Goal: Transaction & Acquisition: Purchase product/service

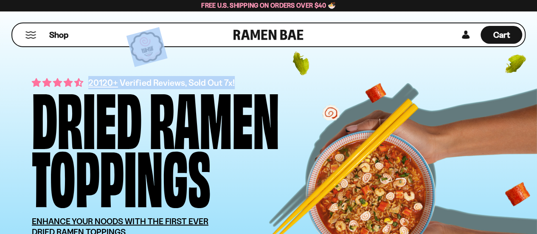
drag, startPoint x: 536, startPoint y: 11, endPoint x: 543, endPoint y: 30, distance: 19.7
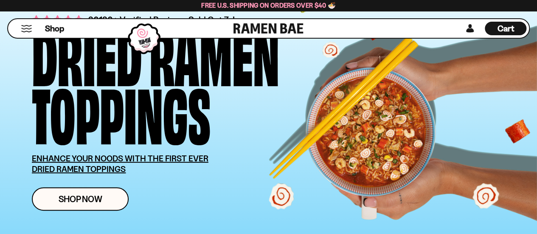
scroll to position [65, 0]
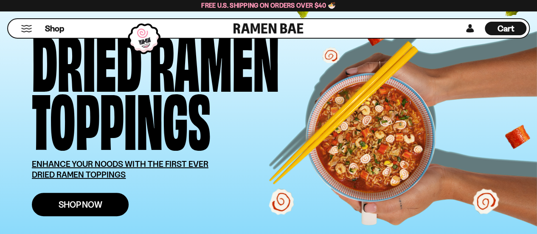
click at [96, 196] on link "Shop Now" at bounding box center [80, 204] width 97 height 23
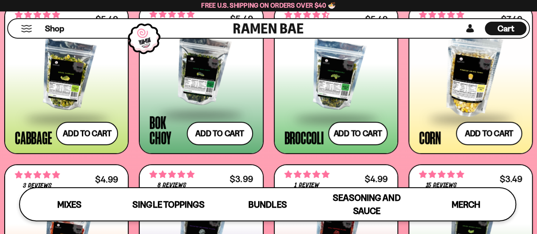
scroll to position [1225, 0]
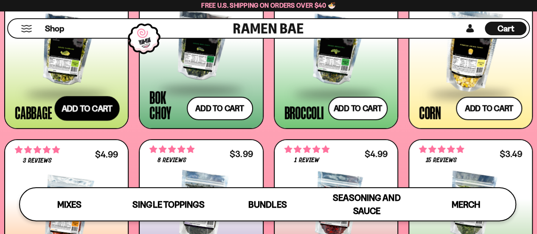
click at [98, 110] on button "Add to cart" at bounding box center [87, 108] width 65 height 25
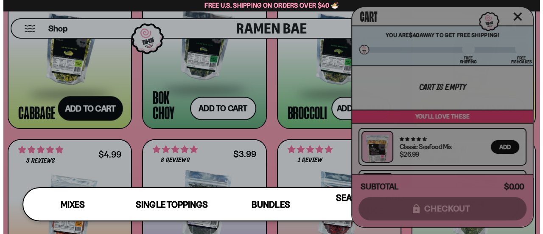
scroll to position [1237, 0]
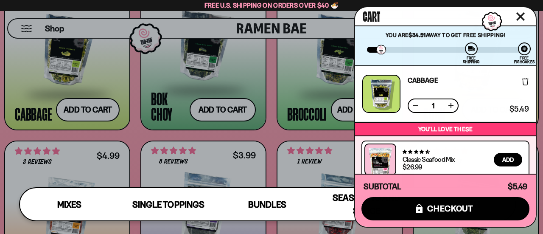
click at [453, 106] on button at bounding box center [451, 105] width 8 height 8
click at [275, 133] on div at bounding box center [271, 117] width 543 height 234
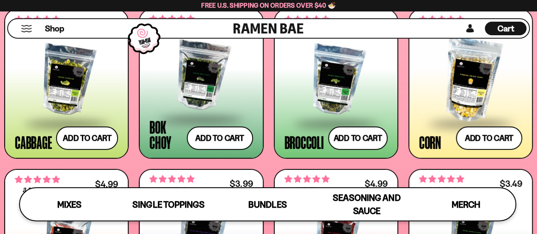
scroll to position [1192, 0]
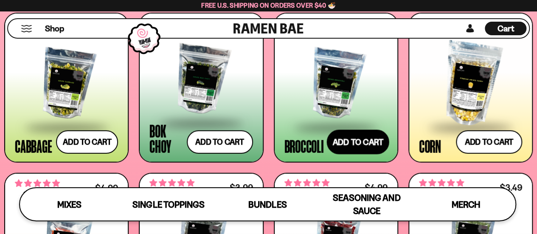
click at [367, 141] on button "Add to cart" at bounding box center [357, 141] width 62 height 25
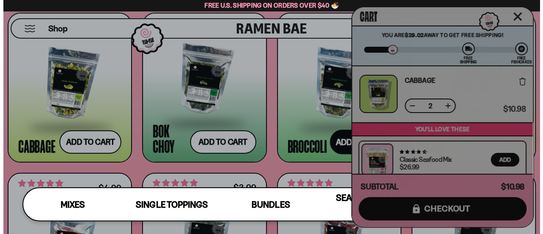
scroll to position [1201, 0]
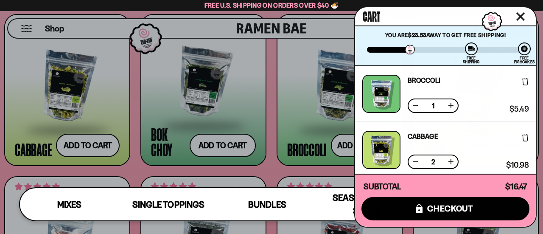
click at [451, 106] on button at bounding box center [451, 105] width 8 height 8
click at [287, 171] on div at bounding box center [271, 117] width 543 height 234
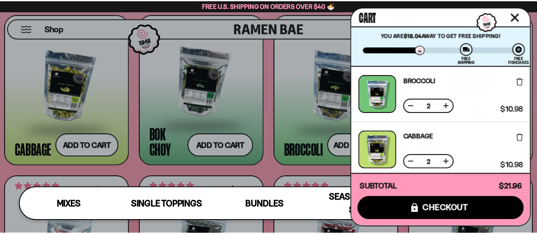
scroll to position [1192, 0]
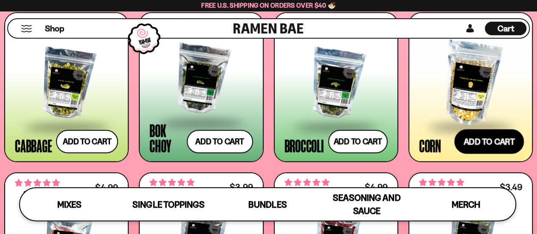
click at [488, 135] on button "Add to cart" at bounding box center [489, 141] width 70 height 25
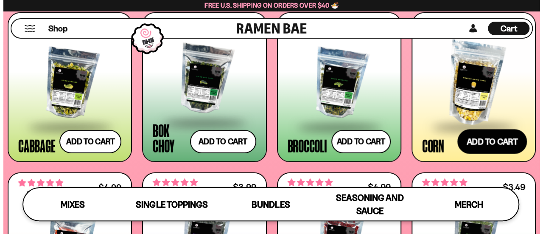
scroll to position [1201, 0]
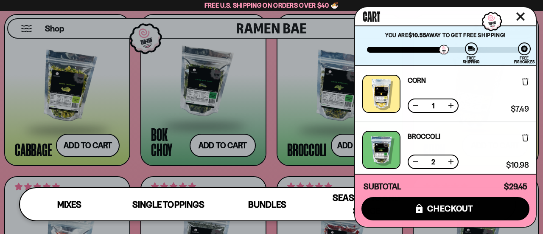
click at [274, 171] on div at bounding box center [271, 117] width 543 height 234
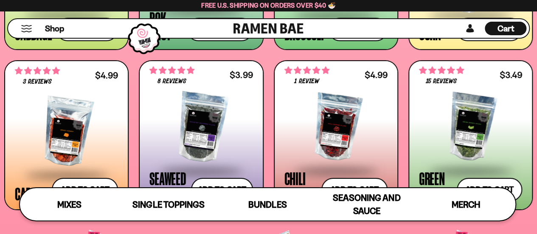
scroll to position [1326, 0]
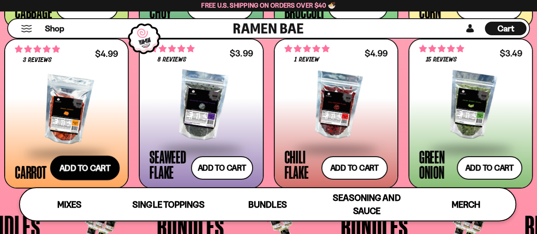
click at [97, 173] on button "Add to cart" at bounding box center [85, 167] width 70 height 25
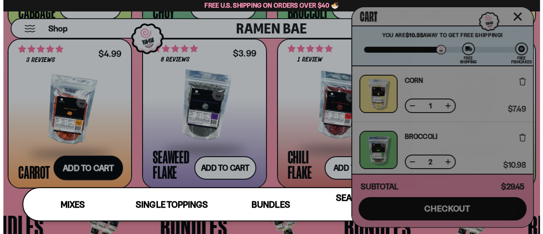
scroll to position [1338, 0]
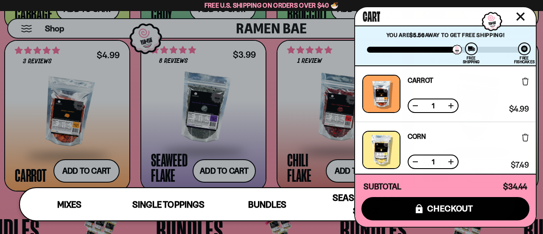
click at [451, 107] on button at bounding box center [451, 105] width 8 height 8
click at [270, 140] on div at bounding box center [271, 117] width 543 height 234
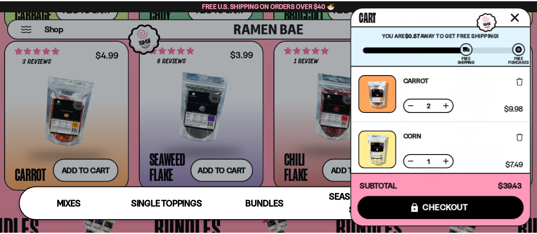
scroll to position [1326, 0]
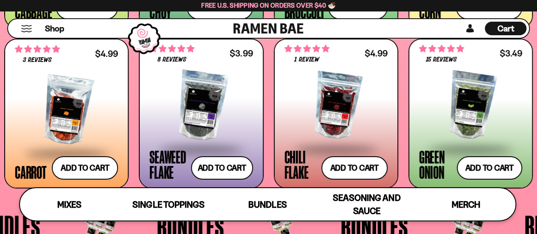
click at [499, 186] on div "**********" at bounding box center [470, 113] width 123 height 148
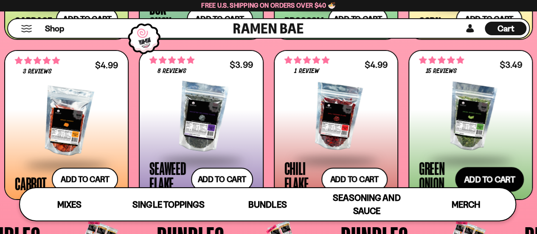
click at [483, 173] on button "Add to cart" at bounding box center [489, 179] width 69 height 25
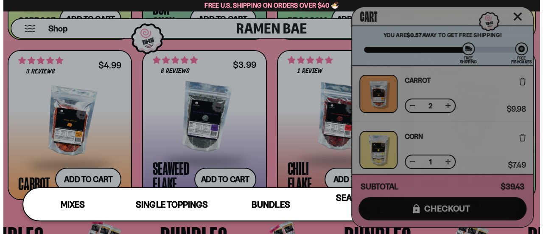
scroll to position [1326, 0]
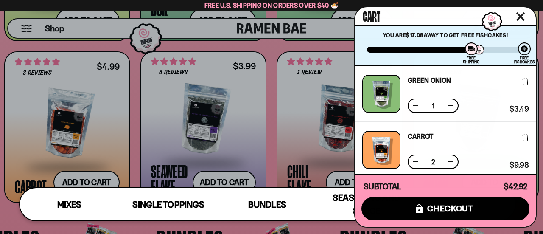
click at [451, 105] on button at bounding box center [451, 105] width 8 height 8
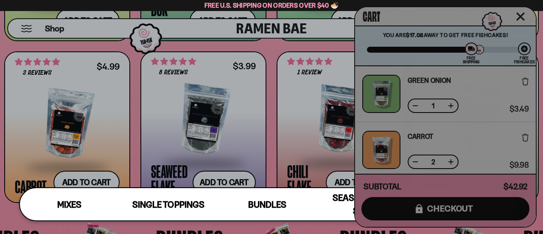
click at [451, 105] on div "Cart You are $17.08 away to get Free Fishcakes! You have unlocked Free Fishcake…" at bounding box center [445, 116] width 181 height 219
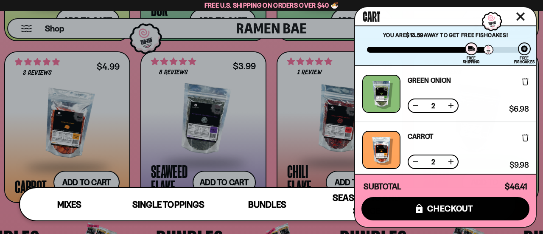
click at [451, 105] on button at bounding box center [451, 105] width 8 height 8
click at [412, 105] on button at bounding box center [415, 105] width 8 height 8
click at [274, 161] on div at bounding box center [271, 117] width 543 height 234
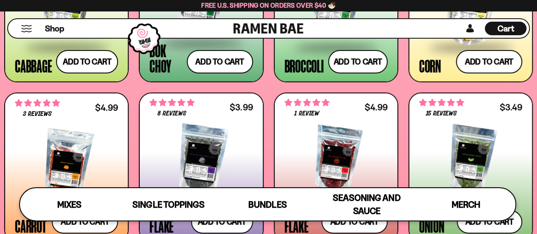
scroll to position [1269, 0]
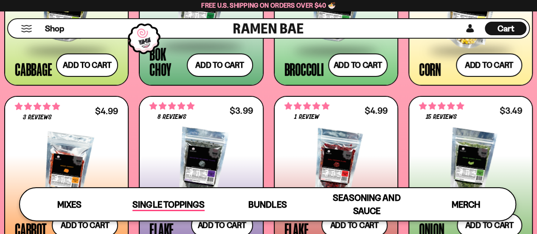
click at [164, 204] on span "Single Toppings" at bounding box center [168, 205] width 72 height 12
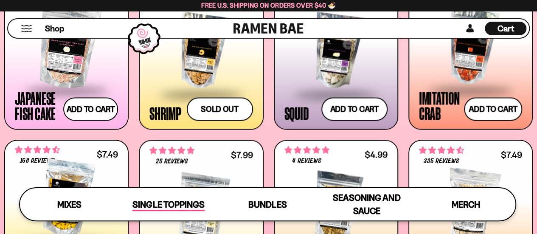
scroll to position [716, 0]
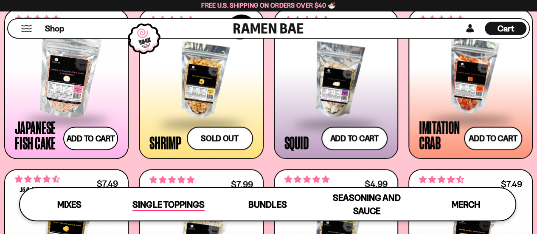
click at [164, 204] on span "Single Toppings" at bounding box center [168, 205] width 72 height 12
click at [278, 205] on span "Bundles" at bounding box center [267, 205] width 38 height 12
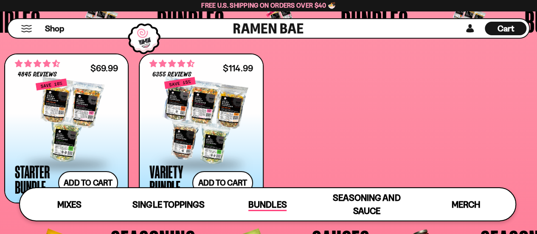
scroll to position [1575, 0]
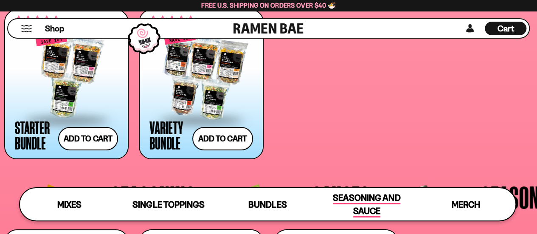
click at [357, 207] on span "Seasoning and Sauce" at bounding box center [366, 204] width 67 height 25
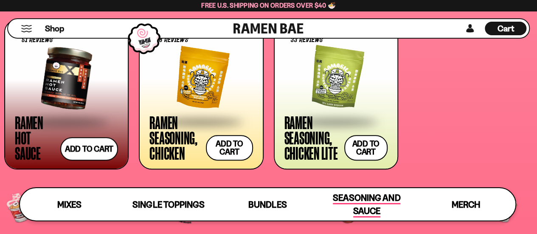
scroll to position [1795, 0]
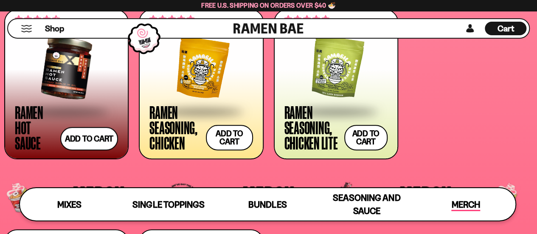
click at [469, 207] on span "Merch" at bounding box center [465, 205] width 28 height 12
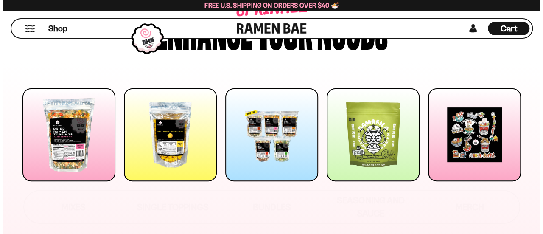
scroll to position [0, 0]
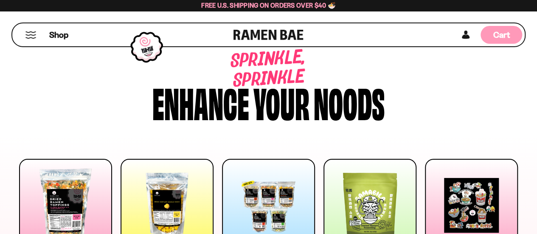
click at [502, 37] on span "Cart" at bounding box center [501, 35] width 17 height 10
